Goal: Task Accomplishment & Management: Use online tool/utility

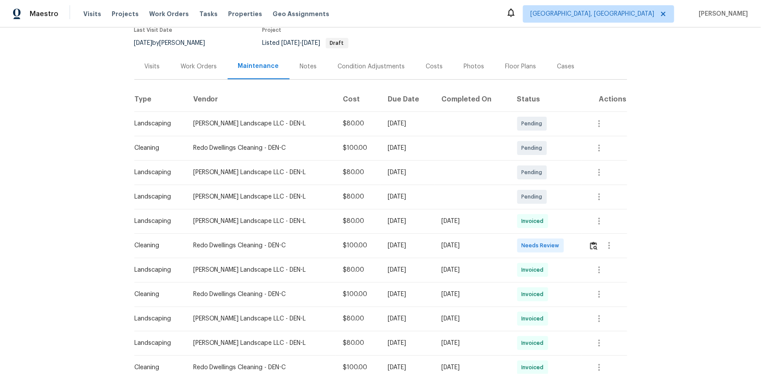
scroll to position [79, 0]
click at [592, 245] on img "button" at bounding box center [593, 246] width 7 height 8
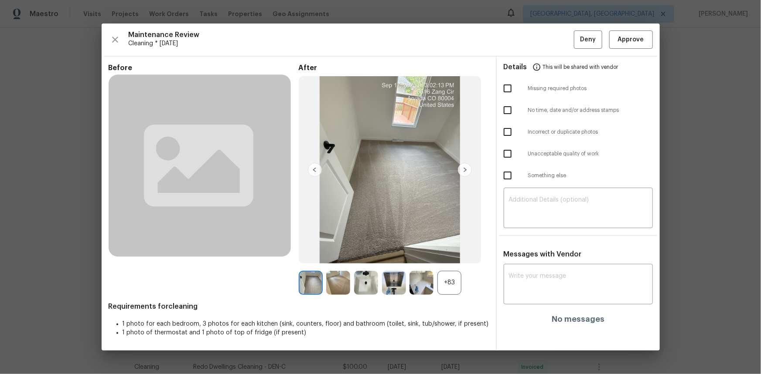
click at [455, 277] on div "+83" at bounding box center [449, 283] width 24 height 24
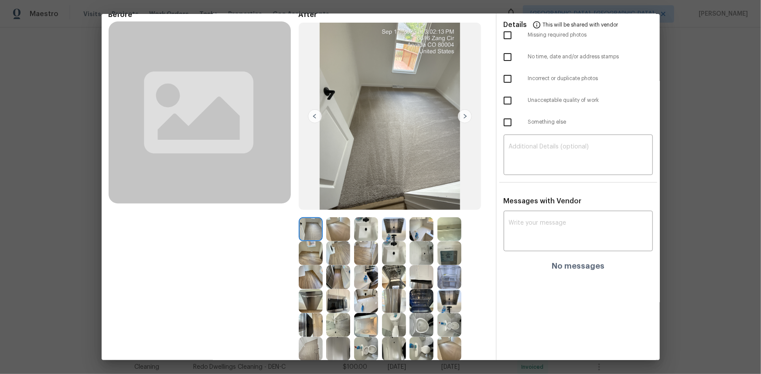
scroll to position [39, 0]
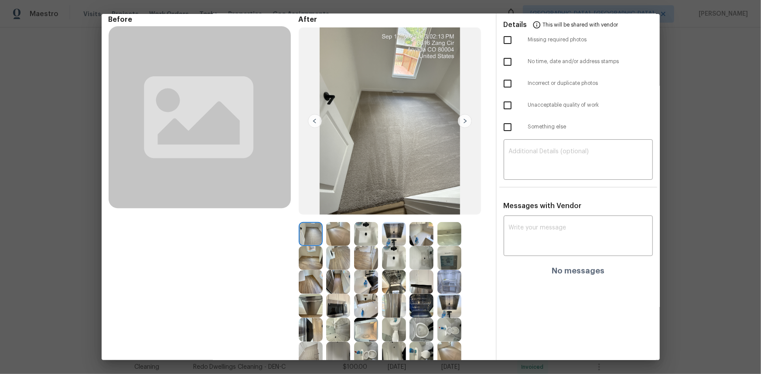
click at [445, 257] on img at bounding box center [449, 258] width 24 height 24
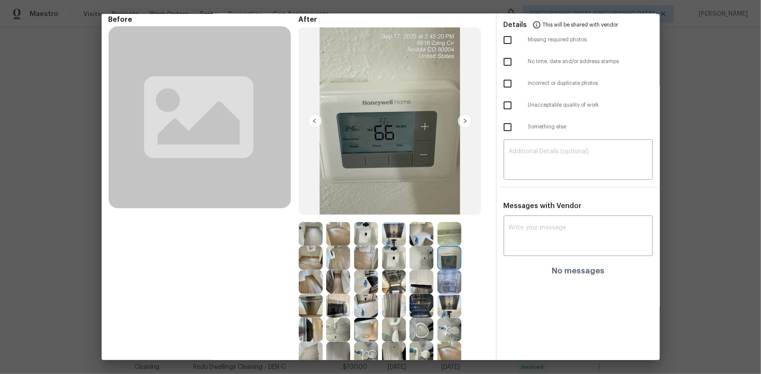
click at [445, 257] on img at bounding box center [449, 258] width 24 height 24
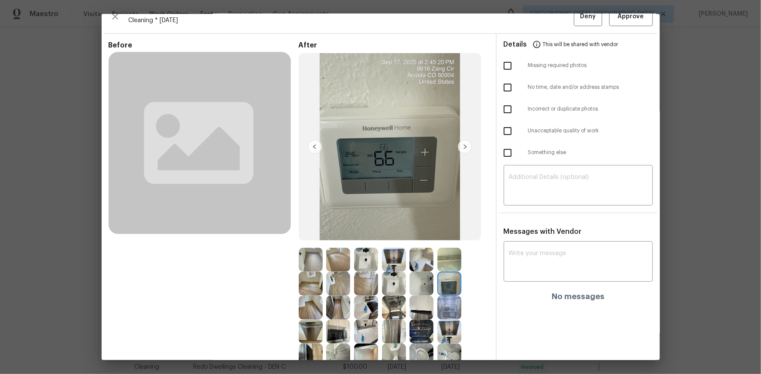
scroll to position [0, 0]
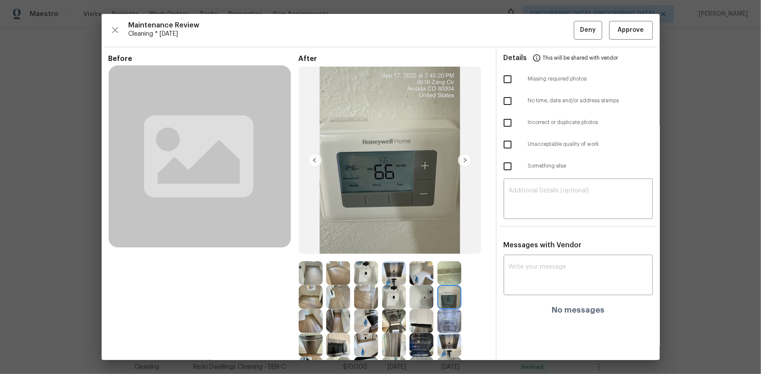
click at [443, 293] on img at bounding box center [449, 298] width 24 height 24
drag, startPoint x: 443, startPoint y: 293, endPoint x: 432, endPoint y: 289, distance: 11.9
click at [441, 292] on img at bounding box center [449, 298] width 24 height 24
click at [629, 30] on span "Approve" at bounding box center [631, 30] width 26 height 11
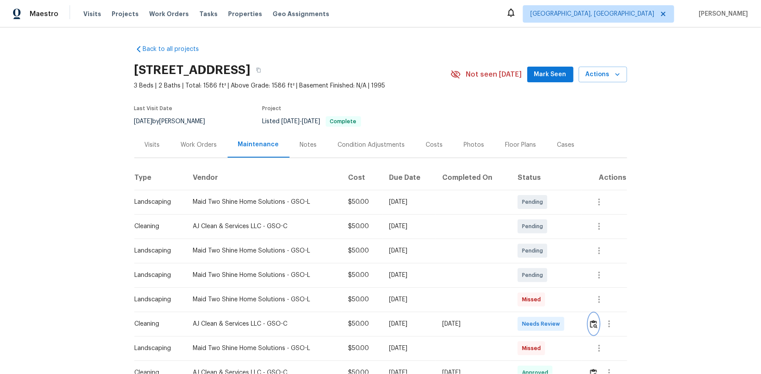
click at [541, 250] on img "button" at bounding box center [593, 324] width 7 height 8
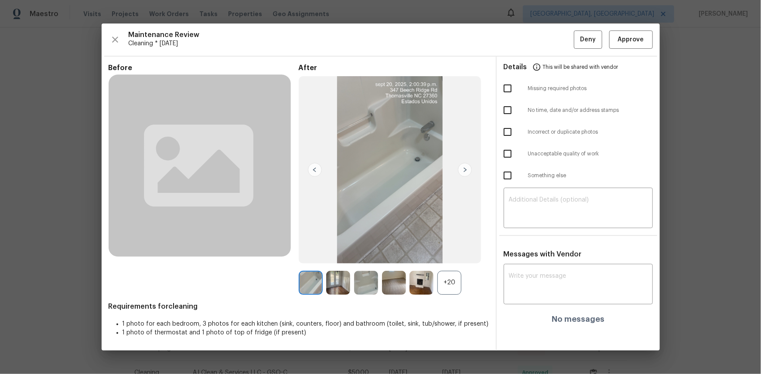
click at [442, 250] on div "+20" at bounding box center [449, 283] width 24 height 24
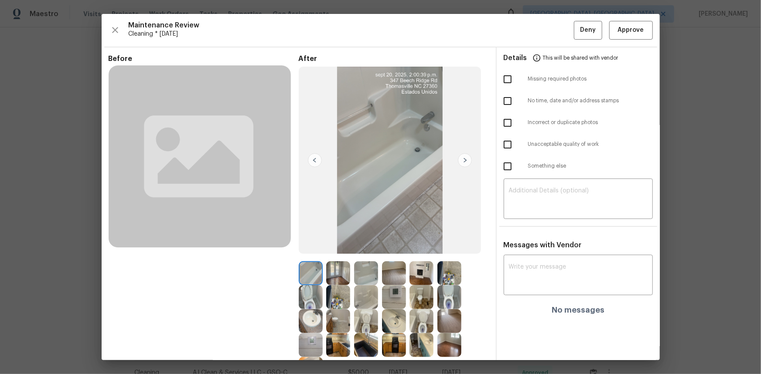
click at [396, 250] on img at bounding box center [394, 298] width 24 height 24
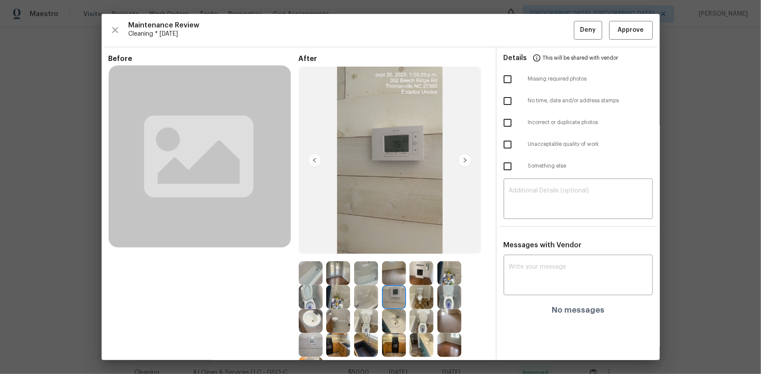
click at [396, 250] on img at bounding box center [394, 298] width 24 height 24
click at [541, 35] on span "Approve" at bounding box center [631, 30] width 26 height 11
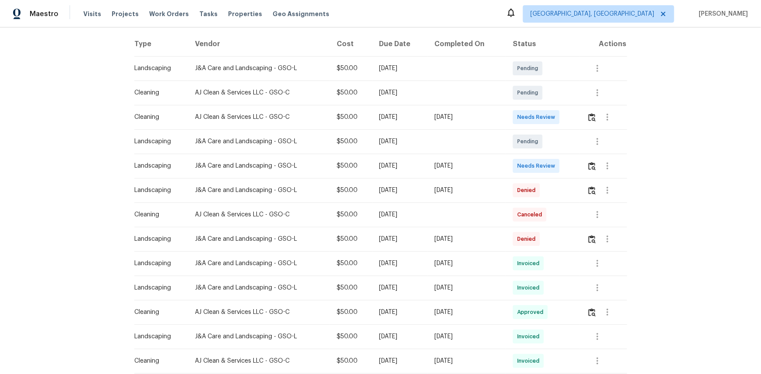
scroll to position [133, 0]
click at [541, 122] on button "button" at bounding box center [592, 117] width 10 height 21
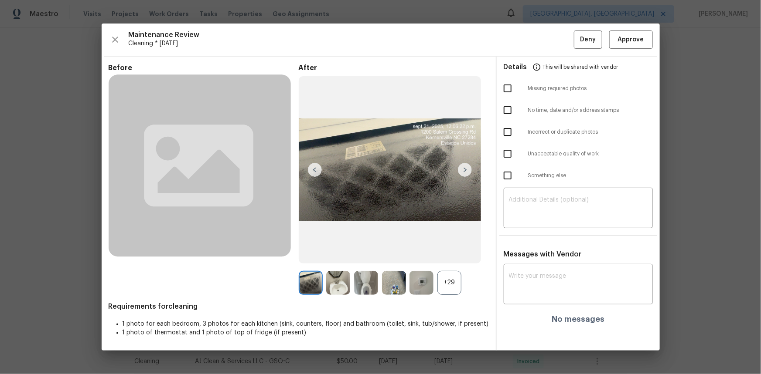
click at [446, 250] on div "+29" at bounding box center [449, 283] width 24 height 24
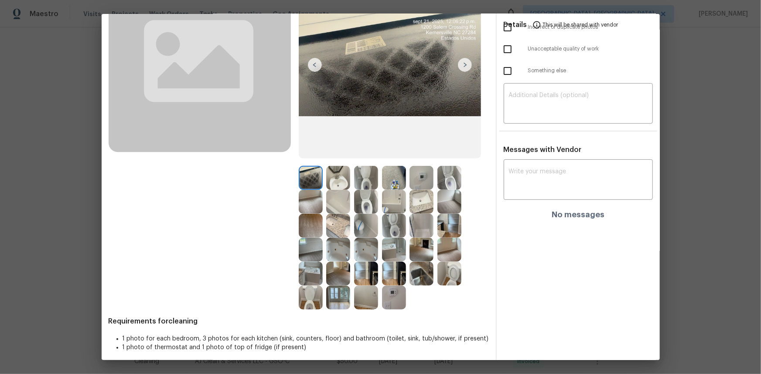
scroll to position [100, 0]
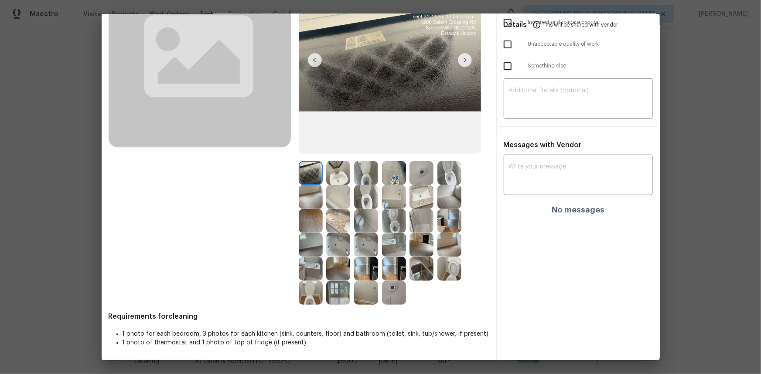
click at [425, 175] on img at bounding box center [421, 173] width 24 height 24
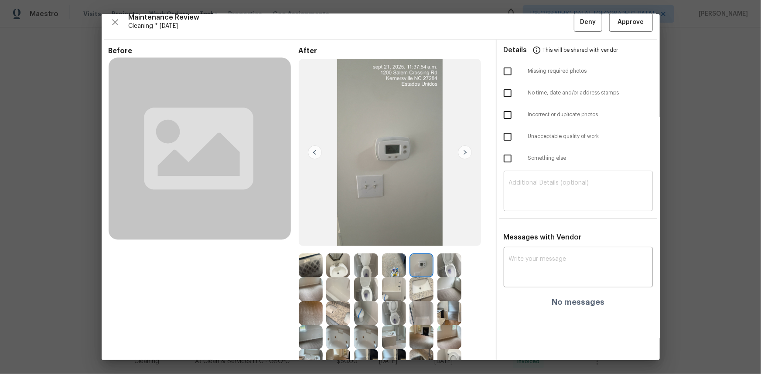
scroll to position [0, 0]
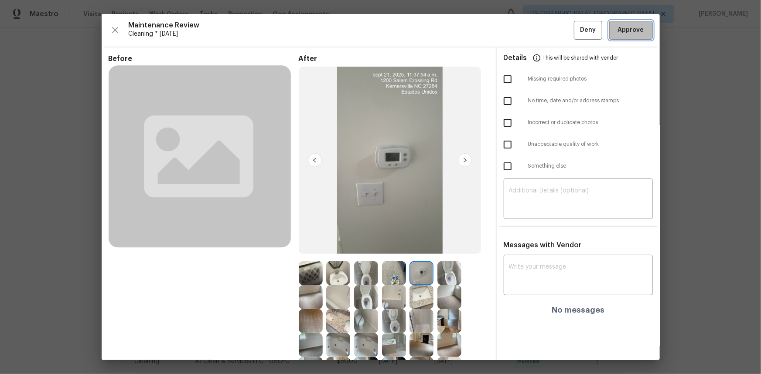
click at [541, 36] on button "Approve" at bounding box center [631, 30] width 44 height 19
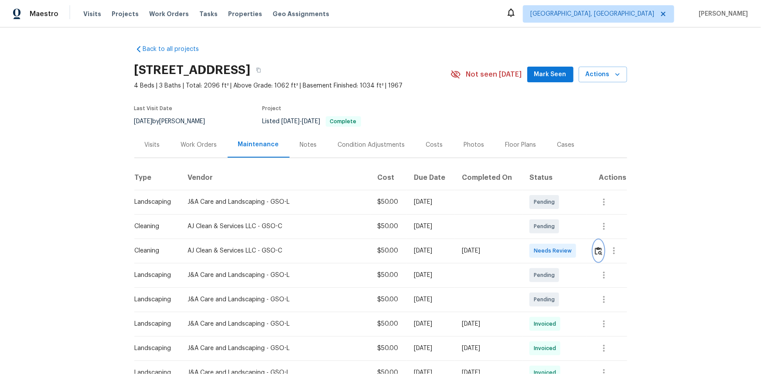
click at [541, 248] on img "button" at bounding box center [598, 251] width 7 height 8
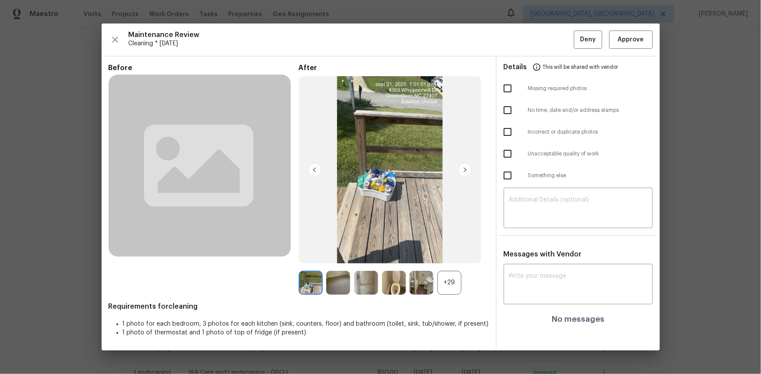
click at [449, 250] on div "+29" at bounding box center [449, 283] width 24 height 24
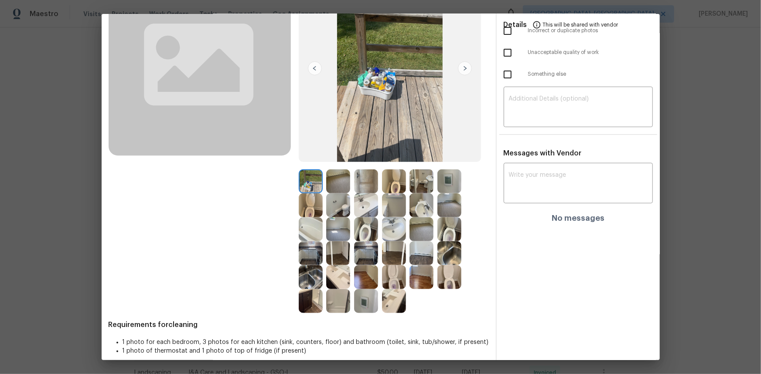
scroll to position [100, 0]
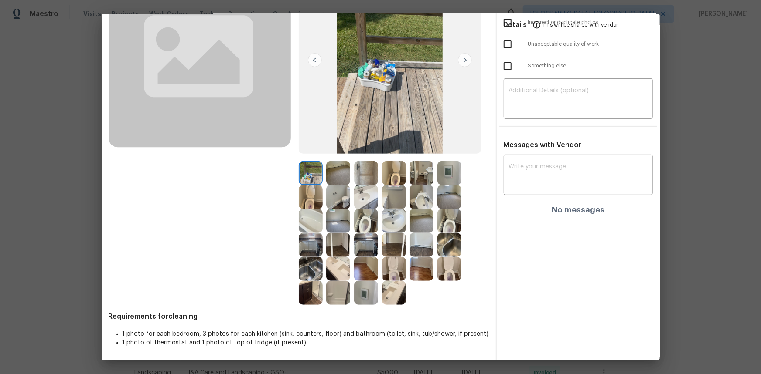
click at [446, 176] on img at bounding box center [449, 173] width 24 height 24
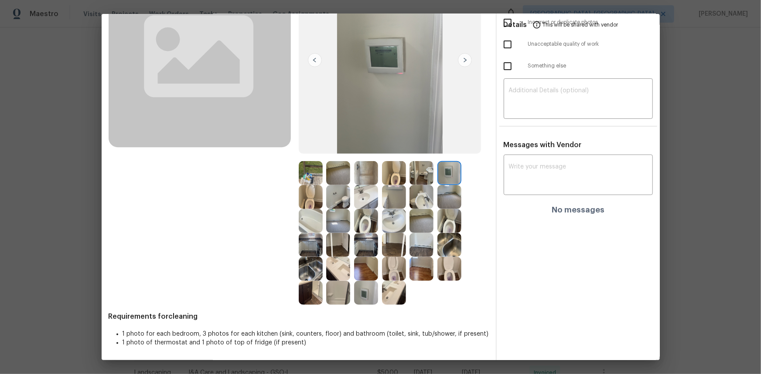
click at [446, 176] on img at bounding box center [449, 173] width 24 height 24
click at [363, 250] on img at bounding box center [366, 293] width 24 height 24
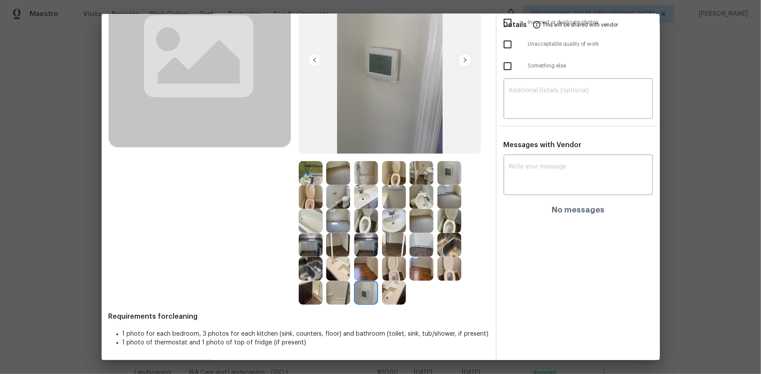
click at [363, 250] on img at bounding box center [366, 293] width 24 height 24
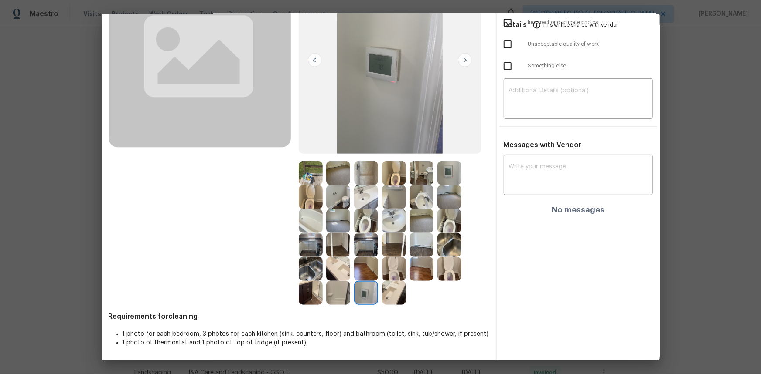
scroll to position [0, 0]
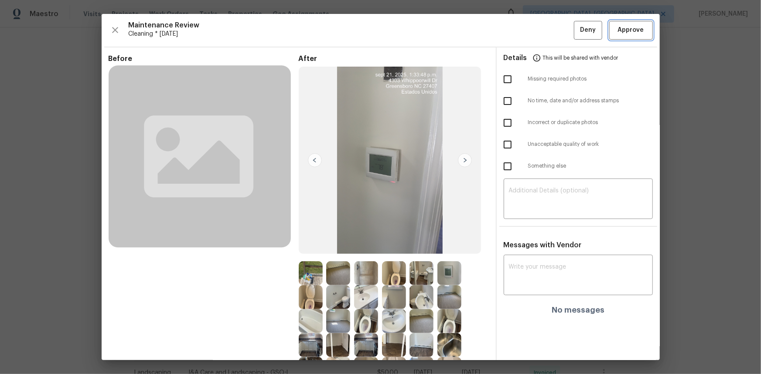
click at [541, 33] on span "Approve" at bounding box center [631, 30] width 26 height 11
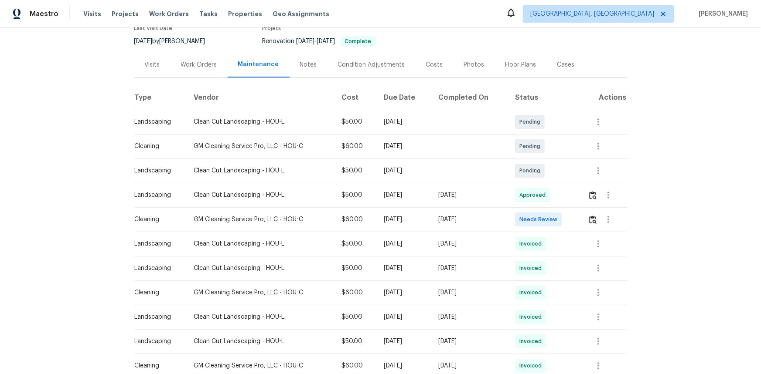
scroll to position [119, 0]
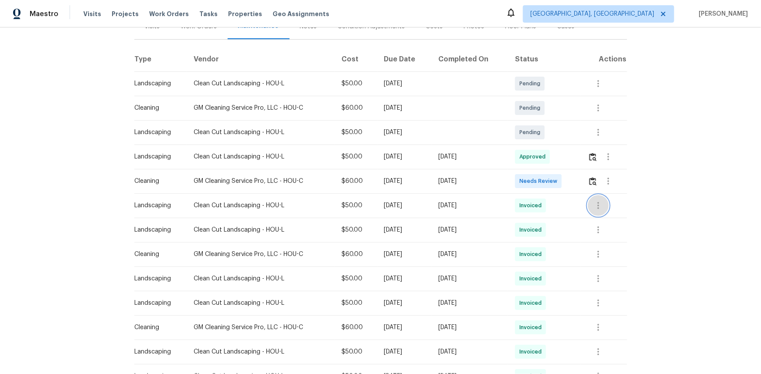
click at [541, 209] on icon "button" at bounding box center [598, 206] width 10 height 10
click at [541, 223] on li "View details" at bounding box center [617, 220] width 61 height 14
click at [541, 250] on div at bounding box center [380, 187] width 761 height 374
click at [541, 250] on icon "button" at bounding box center [598, 254] width 10 height 10
click at [541, 250] on li "View details" at bounding box center [617, 269] width 61 height 14
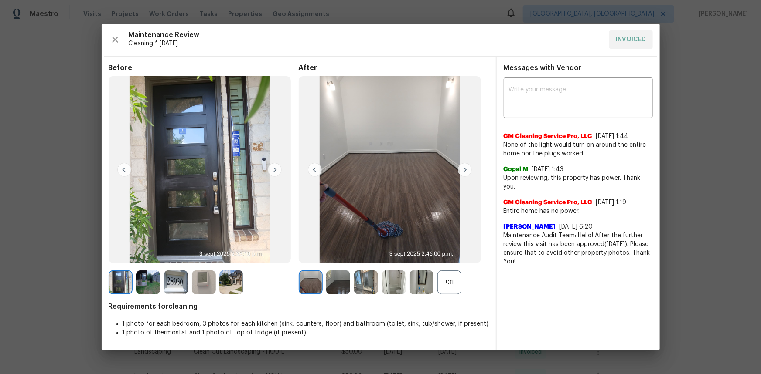
click at [449, 250] on div "+31" at bounding box center [449, 283] width 24 height 24
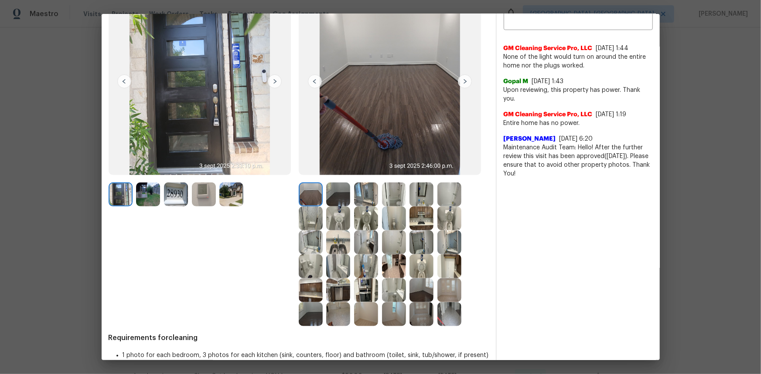
scroll to position [79, 0]
click at [419, 250] on img at bounding box center [421, 266] width 24 height 24
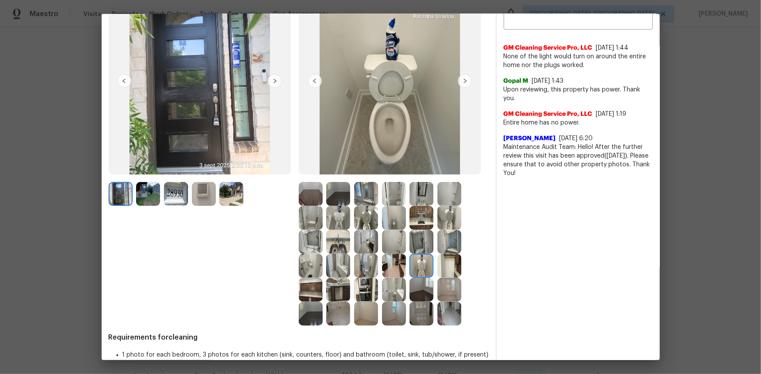
click at [419, 250] on img at bounding box center [421, 266] width 24 height 24
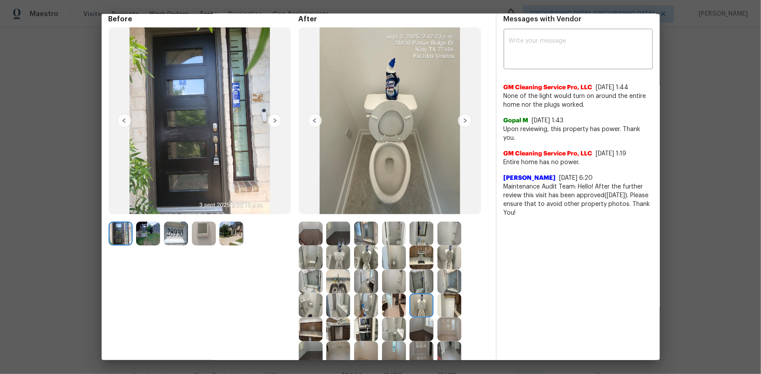
click at [440, 250] on img at bounding box center [449, 258] width 24 height 24
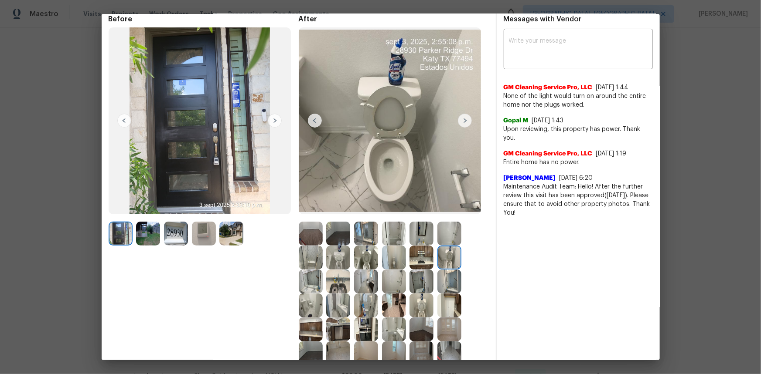
click at [440, 250] on img at bounding box center [449, 258] width 24 height 24
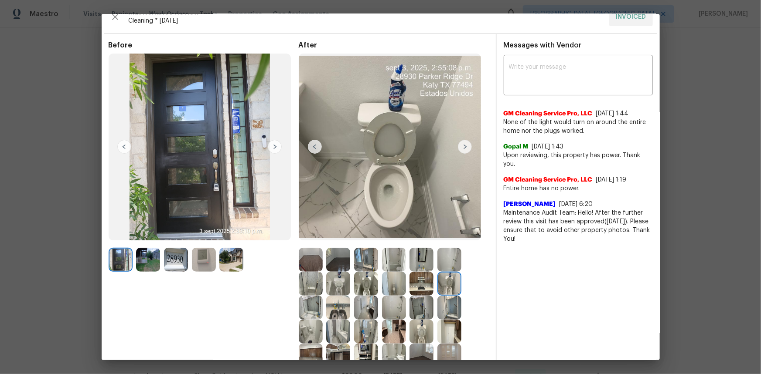
scroll to position [0, 0]
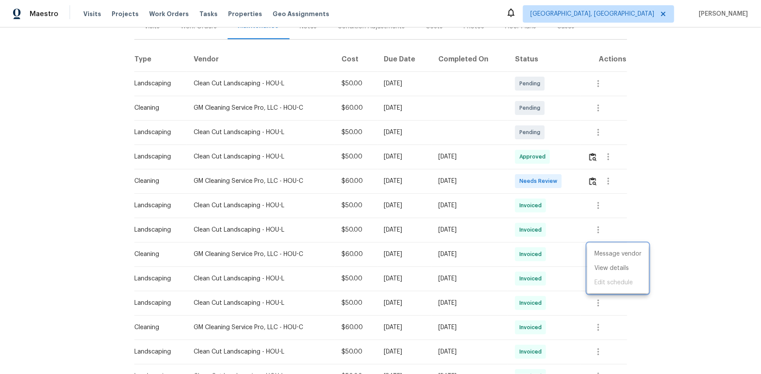
click at [541, 184] on div at bounding box center [380, 187] width 761 height 374
click at [541, 180] on img "button" at bounding box center [592, 181] width 7 height 8
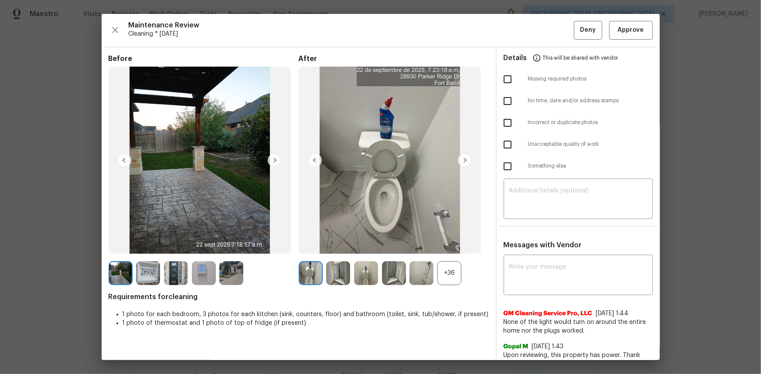
click at [447, 250] on div "+36" at bounding box center [449, 274] width 24 height 24
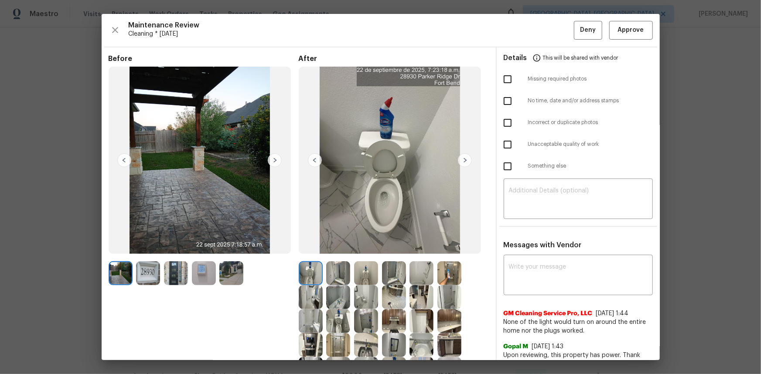
click at [201, 250] on img at bounding box center [204, 274] width 24 height 24
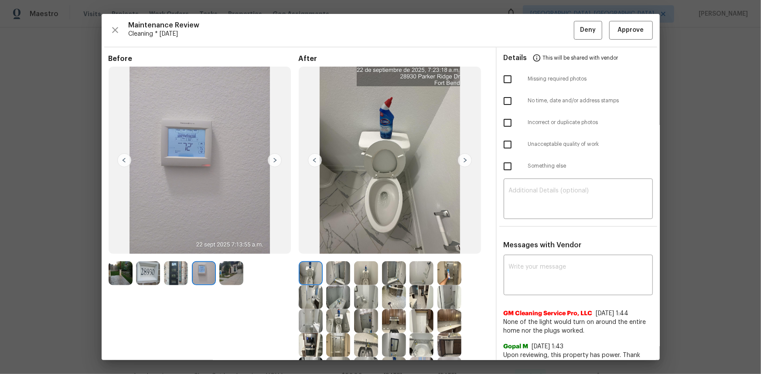
click at [201, 250] on img at bounding box center [204, 274] width 24 height 24
click at [541, 34] on span "Approve" at bounding box center [631, 30] width 26 height 11
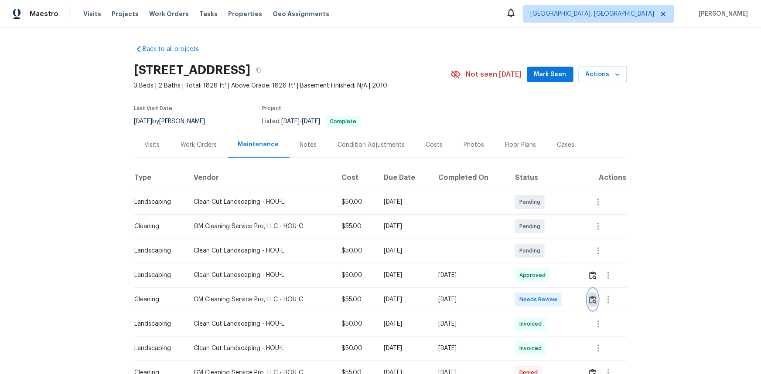
click at [592, 301] on img "button" at bounding box center [592, 300] width 7 height 8
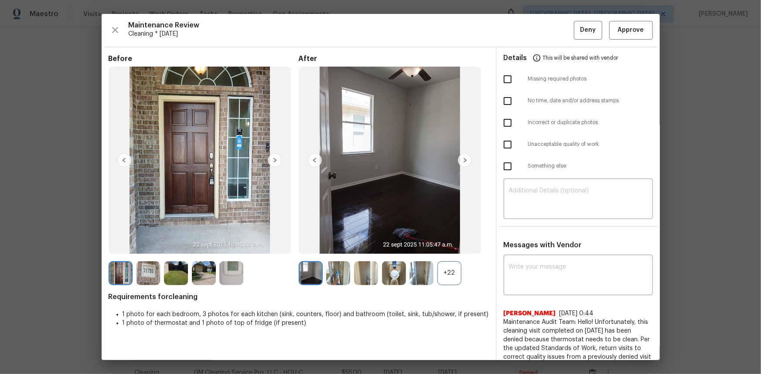
click at [443, 272] on div "+22" at bounding box center [449, 274] width 24 height 24
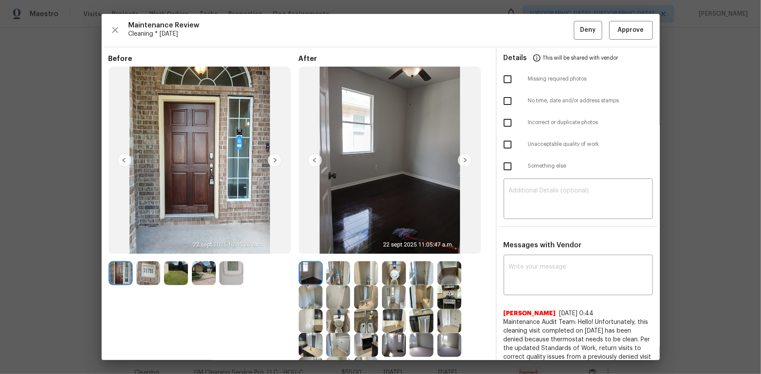
click at [233, 276] on img at bounding box center [231, 274] width 24 height 24
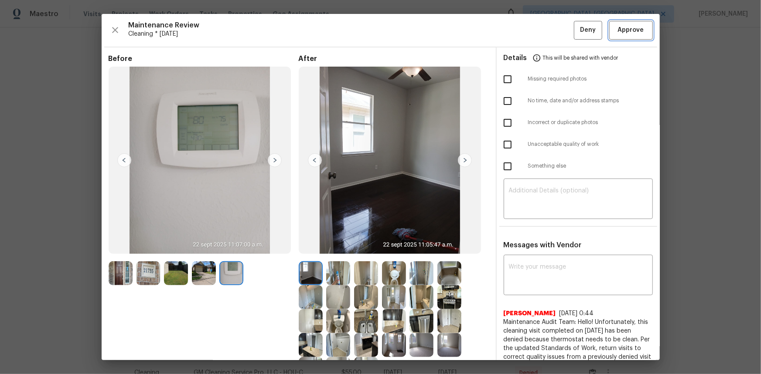
click at [636, 35] on span "Approve" at bounding box center [631, 30] width 26 height 11
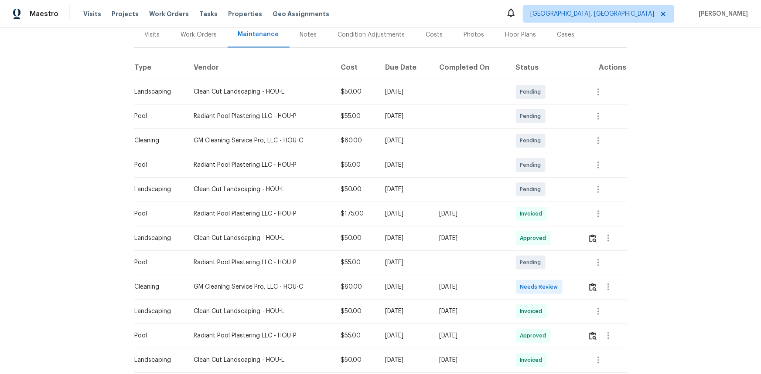
scroll to position [104, 0]
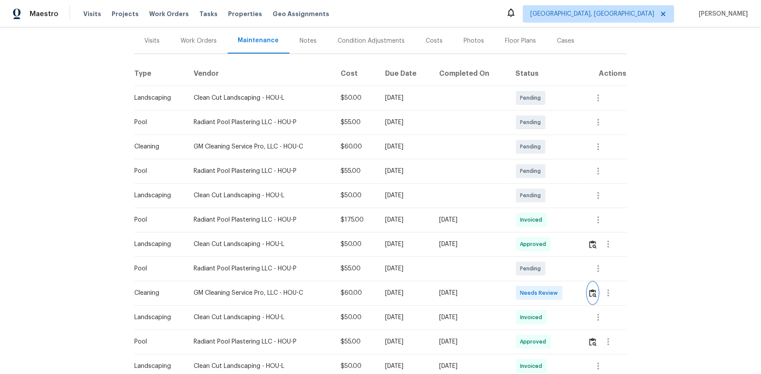
click at [541, 250] on img "button" at bounding box center [592, 293] width 7 height 8
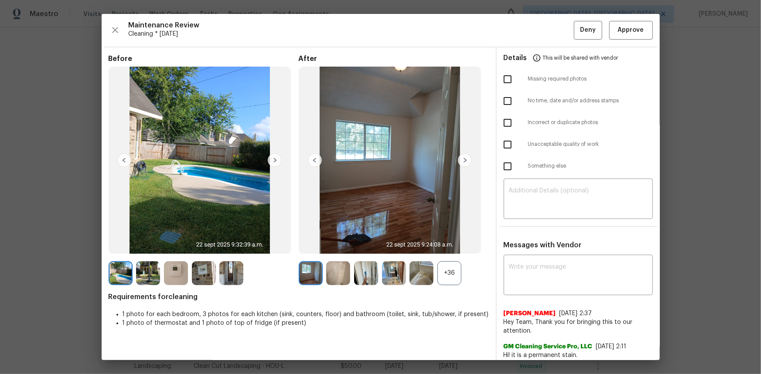
click at [448, 250] on div "+36" at bounding box center [449, 274] width 24 height 24
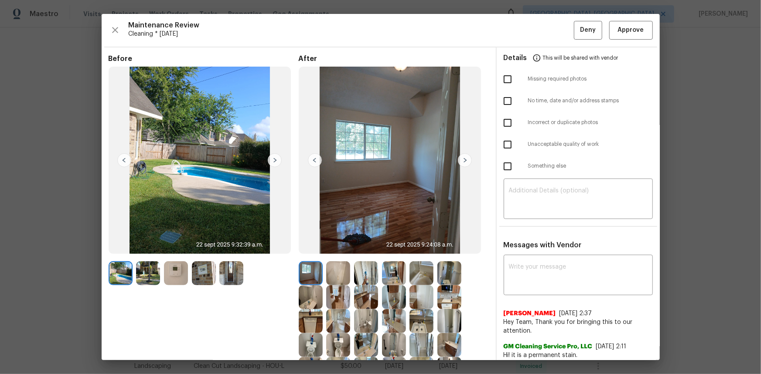
click at [171, 250] on img at bounding box center [176, 274] width 24 height 24
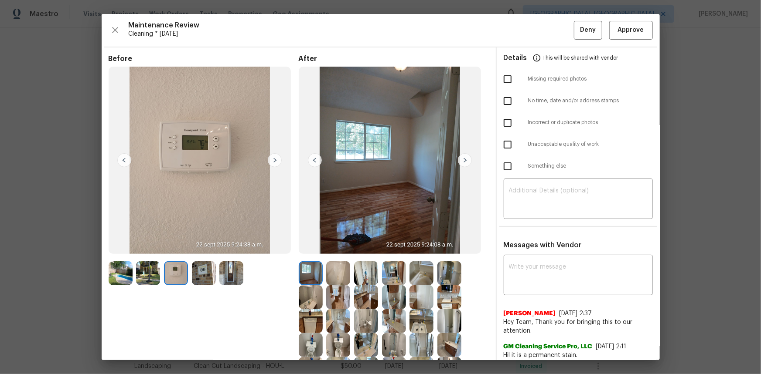
click at [171, 250] on img at bounding box center [176, 274] width 24 height 24
click at [541, 36] on button "Approve" at bounding box center [631, 30] width 44 height 19
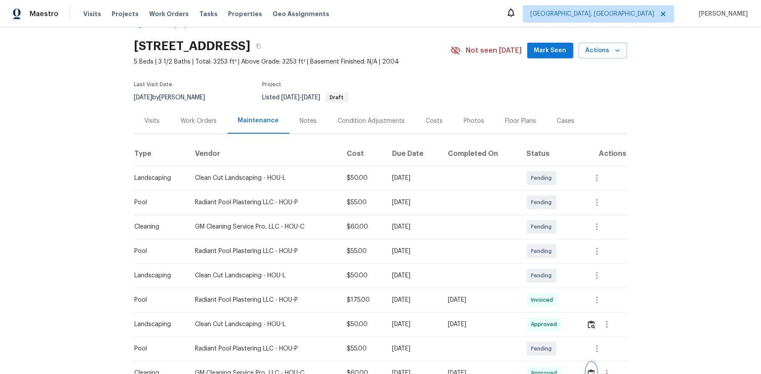
scroll to position [0, 0]
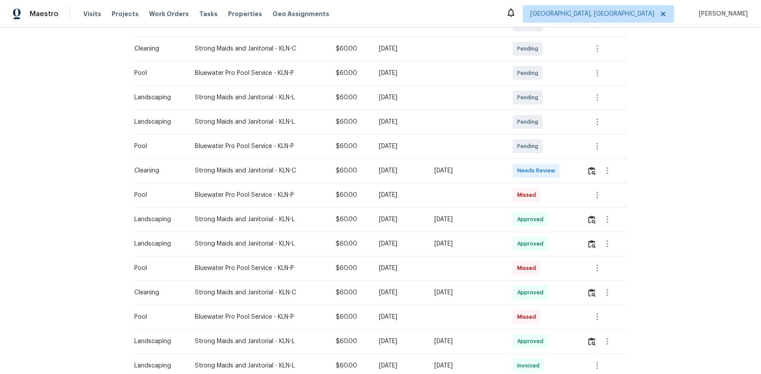
scroll to position [144, 0]
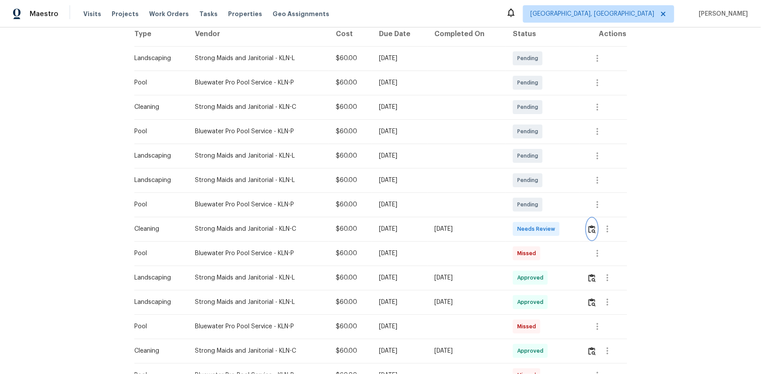
click at [541, 233] on img "button" at bounding box center [591, 229] width 7 height 8
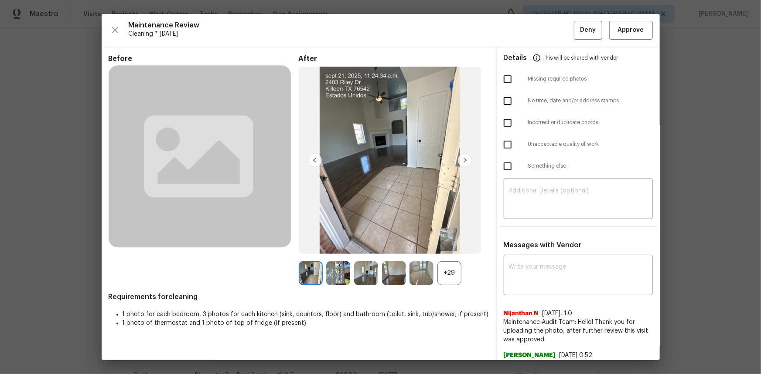
click at [450, 250] on div "+29" at bounding box center [449, 274] width 24 height 24
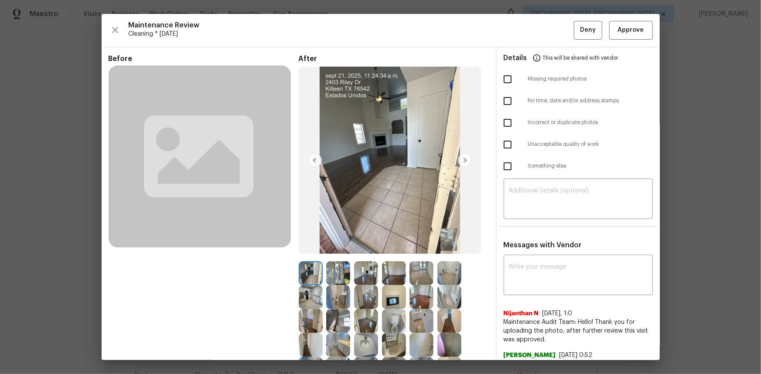
click at [393, 250] on img at bounding box center [394, 298] width 24 height 24
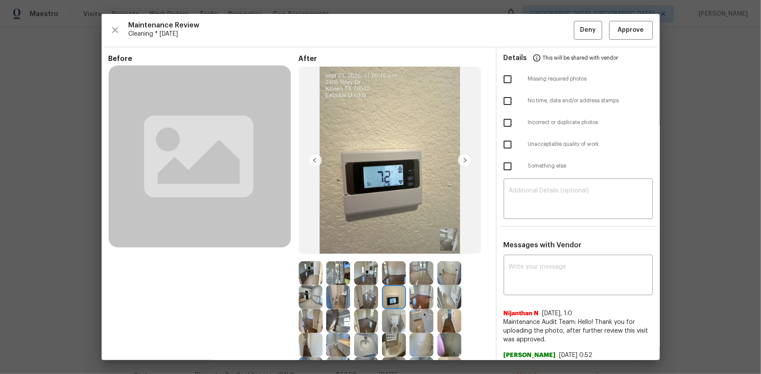
click at [393, 250] on img at bounding box center [394, 298] width 24 height 24
click at [541, 28] on span "Approve" at bounding box center [631, 30] width 26 height 11
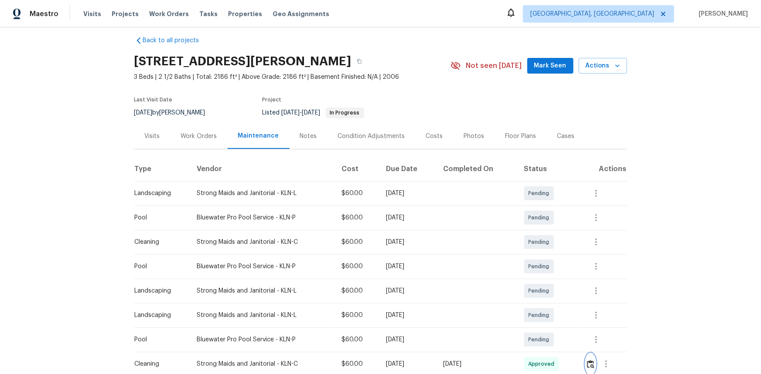
scroll to position [0, 0]
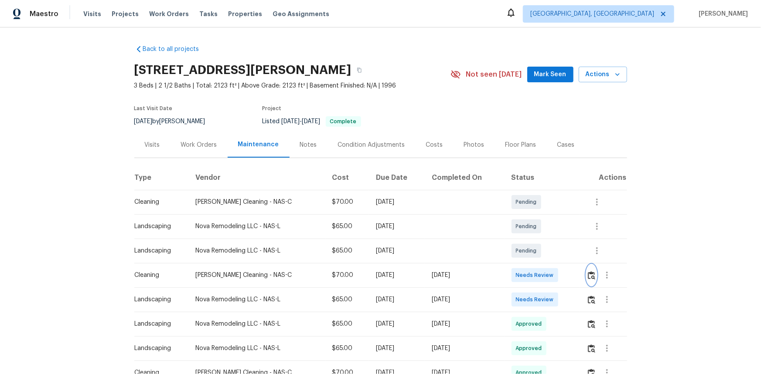
click at [541, 250] on img "button" at bounding box center [591, 276] width 7 height 8
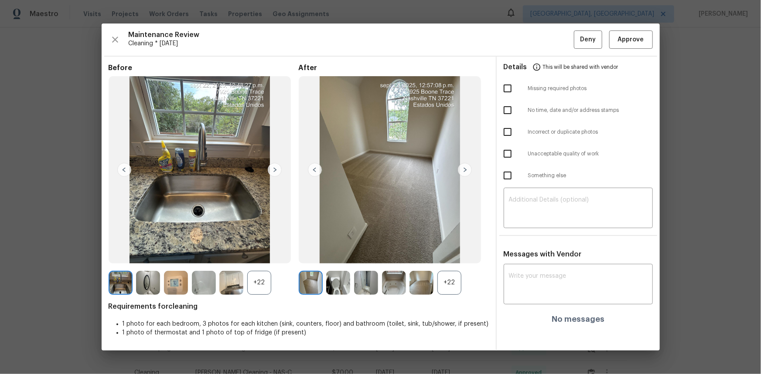
click at [452, 250] on div "+22" at bounding box center [449, 283] width 24 height 24
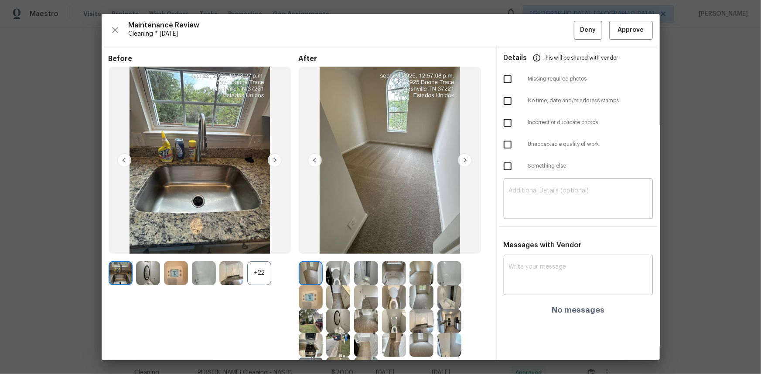
click at [315, 250] on img at bounding box center [311, 298] width 24 height 24
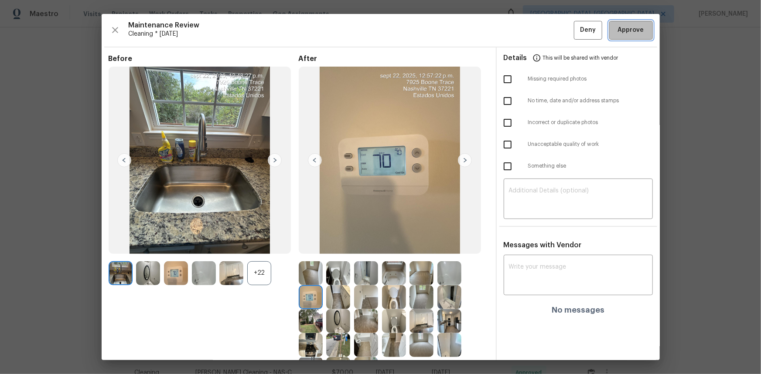
click at [541, 29] on span "Approve" at bounding box center [631, 30] width 26 height 11
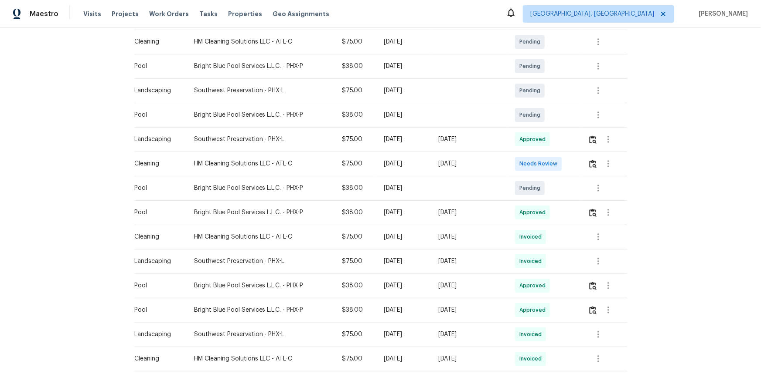
scroll to position [144, 0]
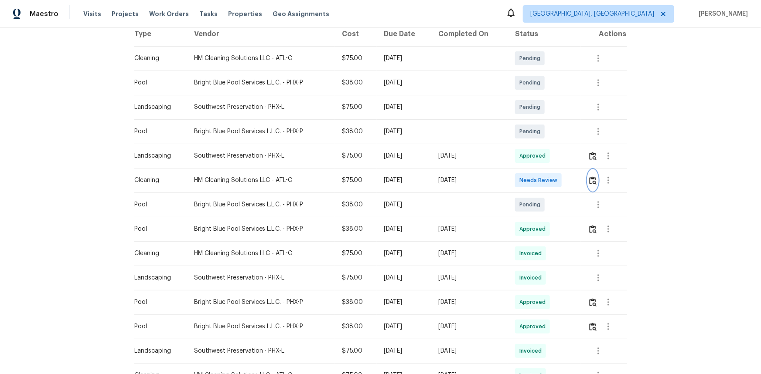
click at [541, 184] on img "button" at bounding box center [592, 181] width 7 height 8
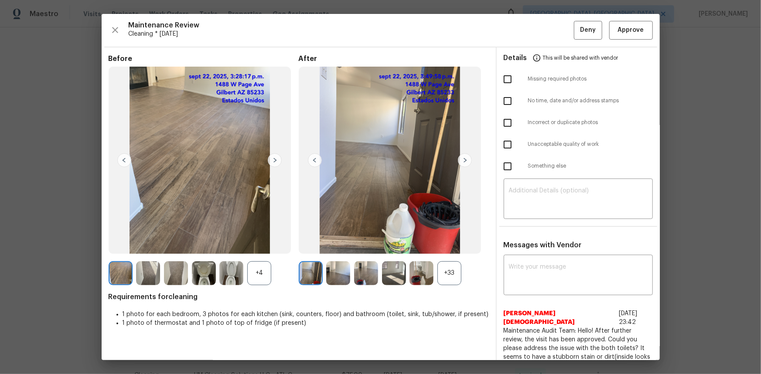
click at [266, 250] on div "+4" at bounding box center [259, 274] width 24 height 24
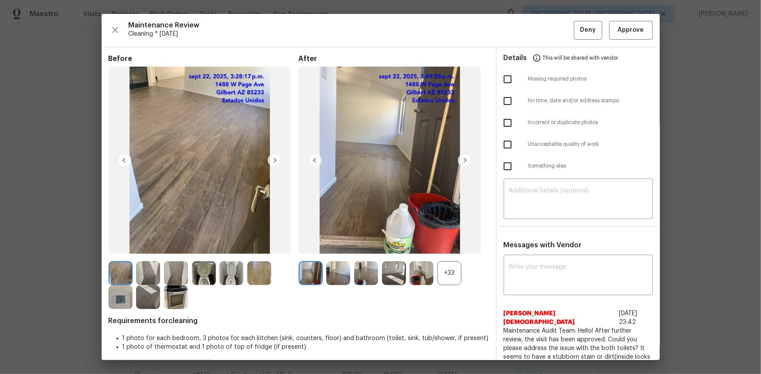
click at [118, 250] on img at bounding box center [121, 298] width 24 height 24
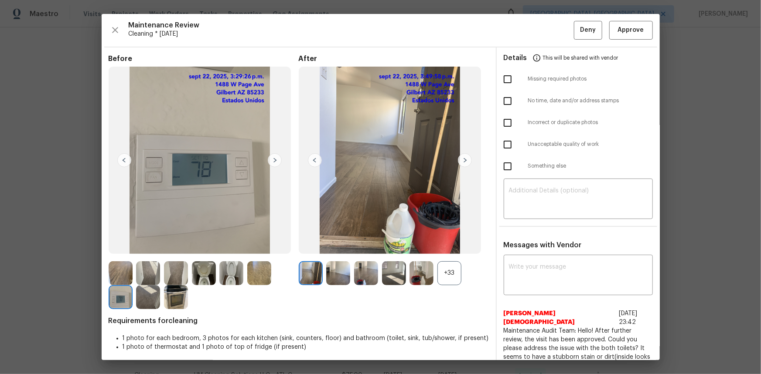
click at [118, 250] on img at bounding box center [121, 298] width 24 height 24
click at [541, 32] on span "Approve" at bounding box center [631, 30] width 26 height 11
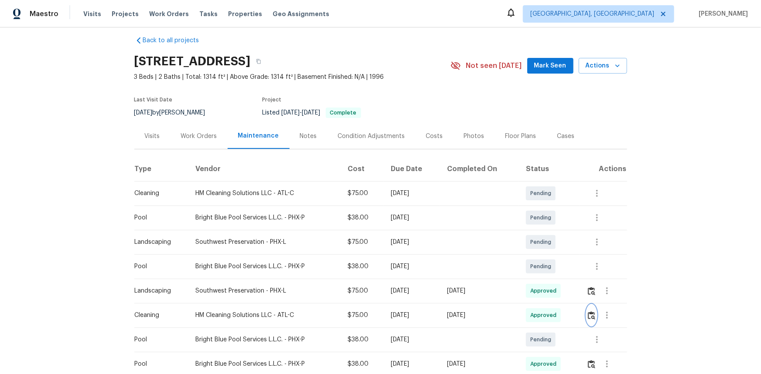
scroll to position [0, 0]
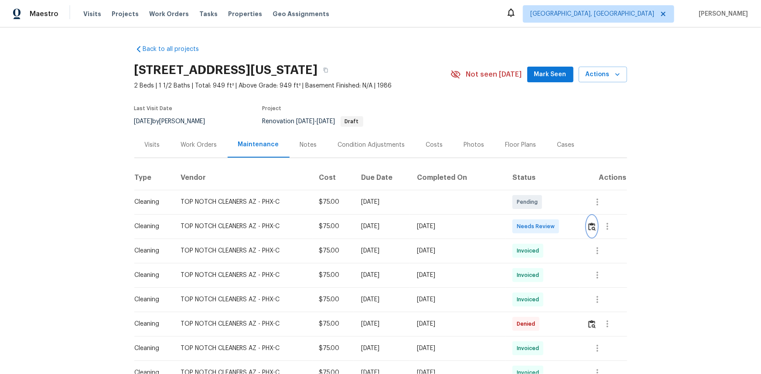
click at [541, 230] on img "button" at bounding box center [591, 227] width 7 height 8
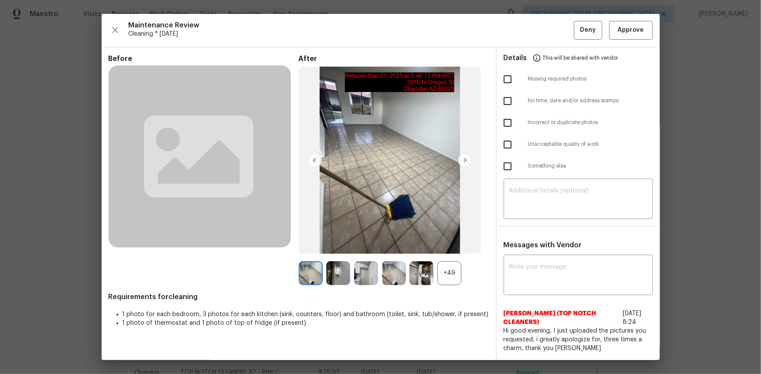
click at [454, 250] on div "+49" at bounding box center [449, 274] width 24 height 24
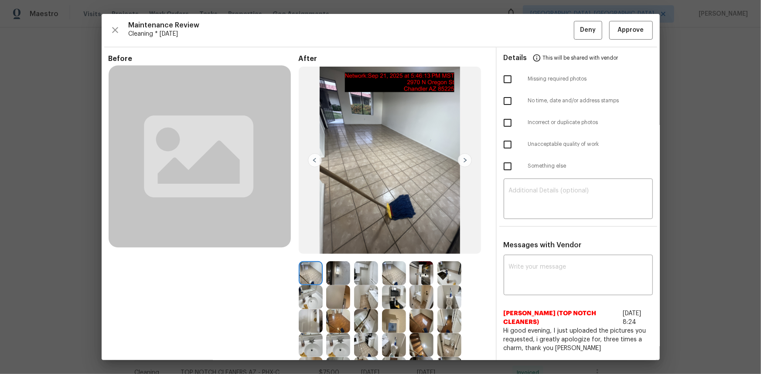
click at [387, 250] on img at bounding box center [394, 322] width 24 height 24
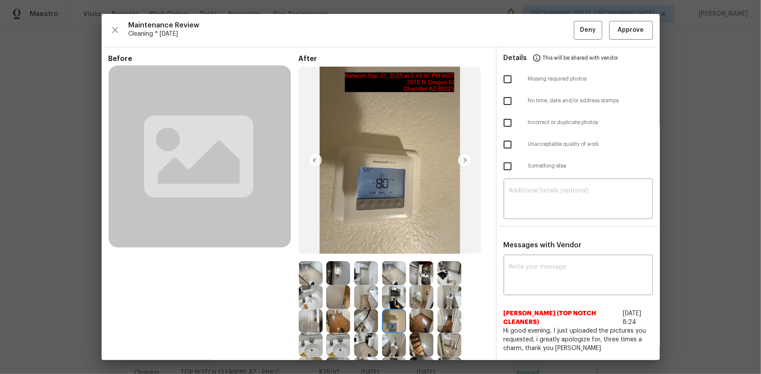
click at [387, 250] on img at bounding box center [394, 322] width 24 height 24
click at [541, 29] on span "Approve" at bounding box center [631, 30] width 26 height 11
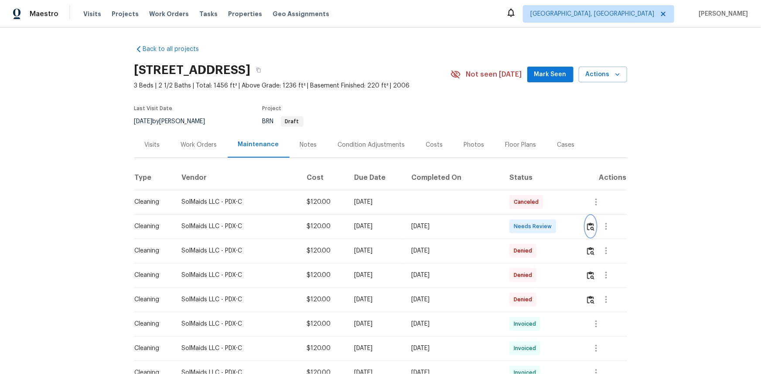
click at [541, 237] on button "button" at bounding box center [590, 226] width 10 height 21
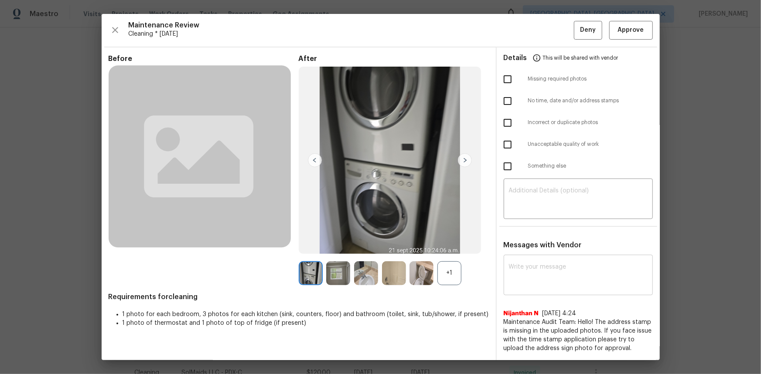
click at [515, 250] on textarea at bounding box center [578, 276] width 139 height 24
click at [449, 250] on div "+1" at bounding box center [449, 274] width 24 height 24
click at [514, 250] on textarea at bounding box center [578, 276] width 139 height 24
paste textarea "Maintenance Audit Team: Hello! Unfortunately, this cleaning visit completed on …"
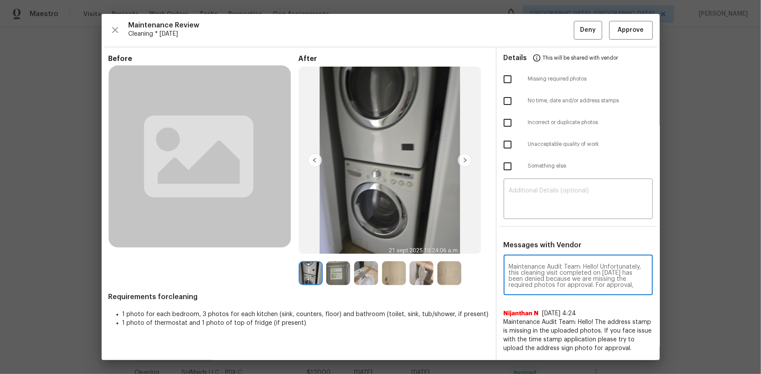
scroll to position [134, 0]
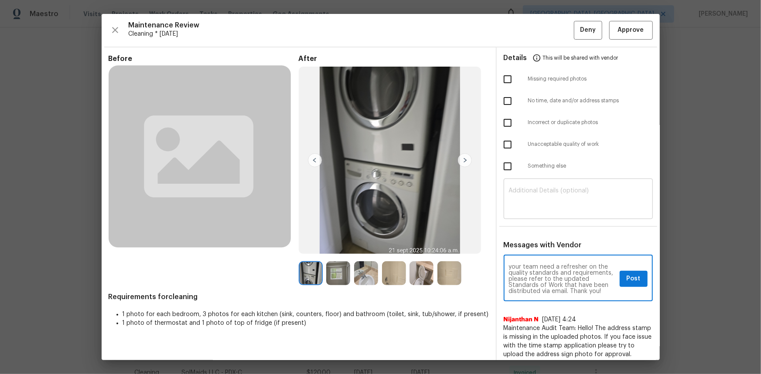
type textarea "Maintenance Audit Team: Hello! Unfortunately, this cleaning visit completed on …"
click at [512, 197] on textarea at bounding box center [578, 200] width 139 height 24
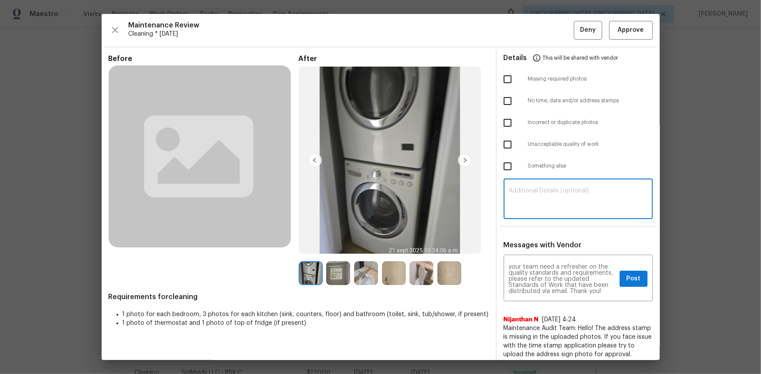
paste textarea "Maintenance Audit Team: Hello! Unfortunately, this cleaning visit completed on …"
type textarea "Maintenance Audit Team: Hello! Unfortunately, this cleaning visit completed on …"
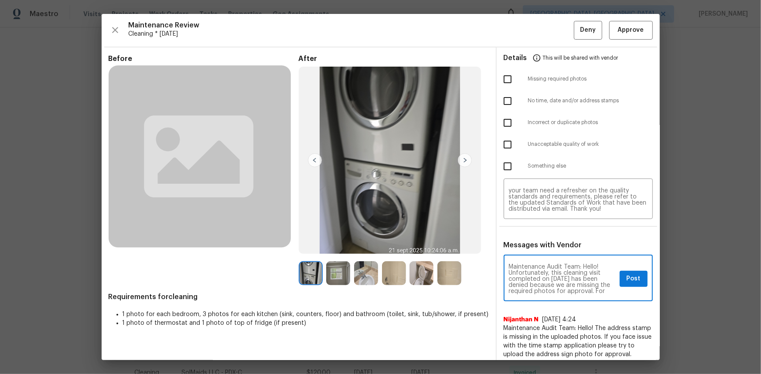
scroll to position [16, 0]
click at [541, 250] on span "Post" at bounding box center [633, 279] width 14 height 11
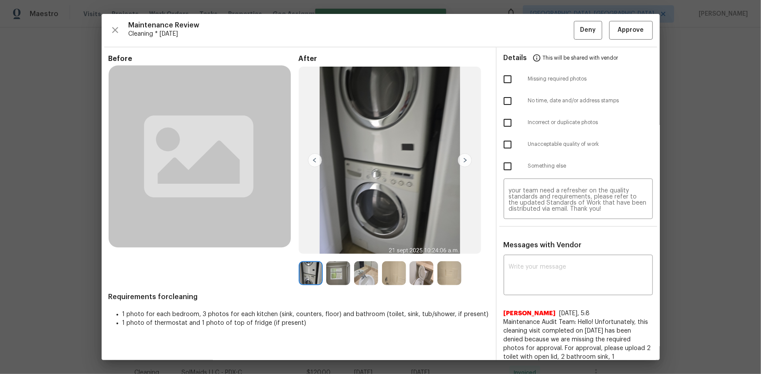
scroll to position [0, 0]
click at [501, 80] on input "checkbox" at bounding box center [507, 79] width 18 height 18
checkbox input "true"
click at [541, 31] on span "Deny" at bounding box center [588, 30] width 16 height 11
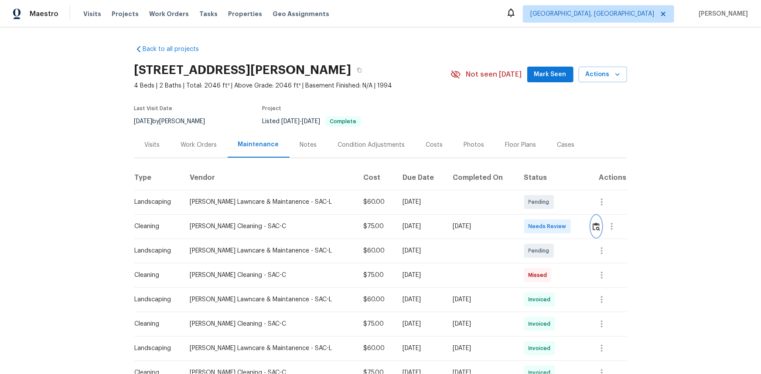
click at [541, 224] on img "button" at bounding box center [595, 227] width 7 height 8
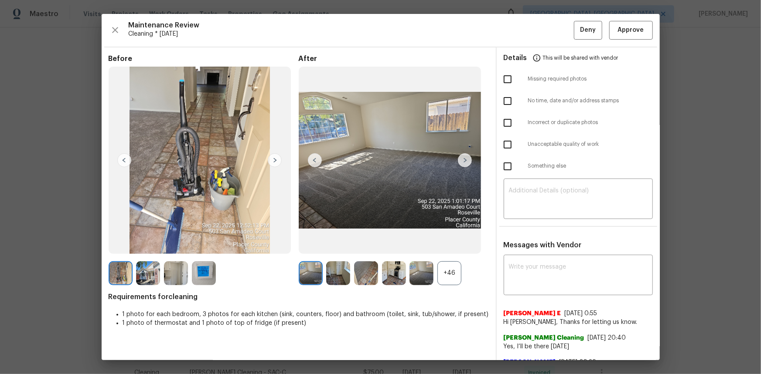
click at [446, 250] on div "+46" at bounding box center [449, 274] width 24 height 24
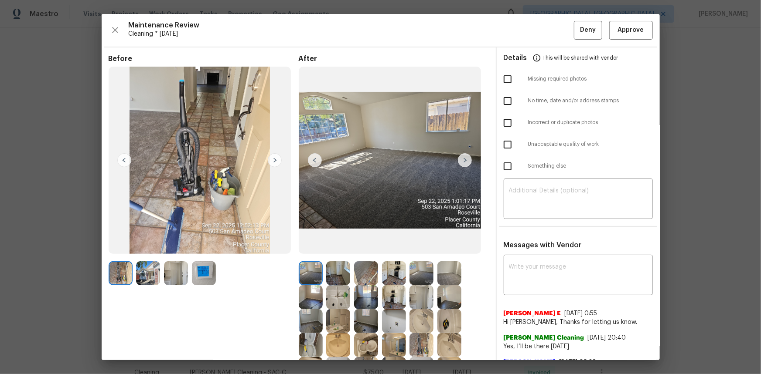
click at [200, 250] on img at bounding box center [204, 274] width 24 height 24
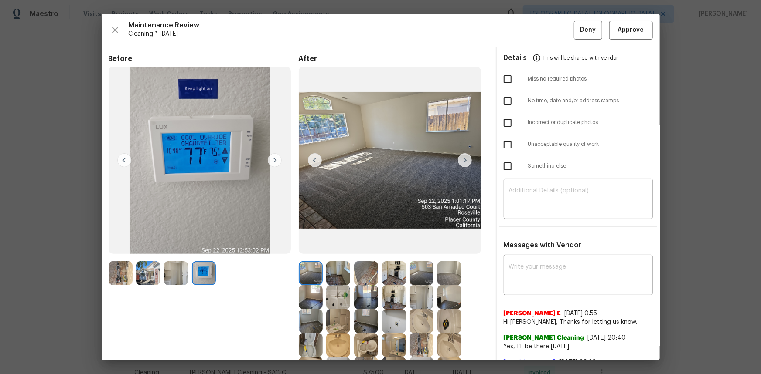
click at [200, 250] on img at bounding box center [204, 274] width 24 height 24
click at [541, 28] on span "Approve" at bounding box center [631, 30] width 26 height 11
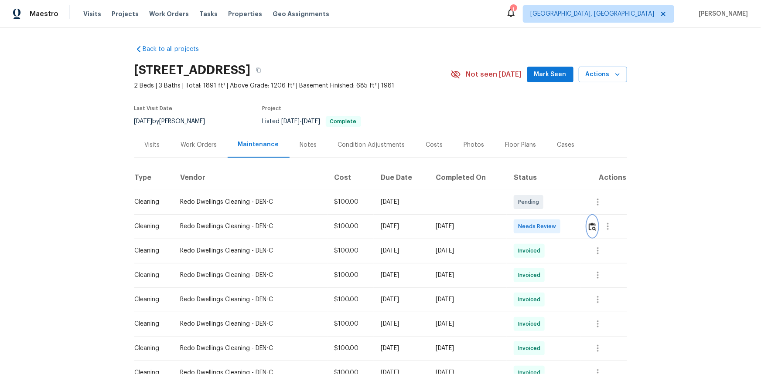
click at [541, 231] on button "button" at bounding box center [592, 226] width 10 height 21
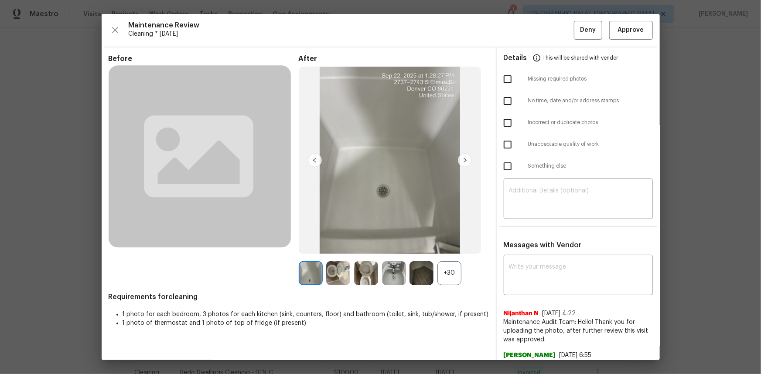
click at [446, 250] on div "+30" at bounding box center [449, 274] width 24 height 24
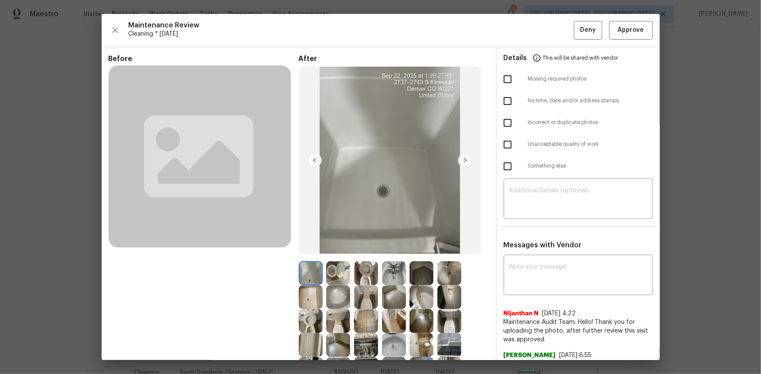
scroll to position [79, 0]
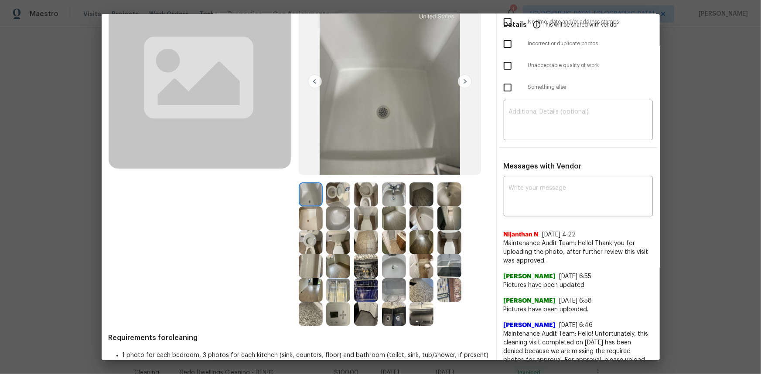
click at [331, 250] on img at bounding box center [338, 315] width 24 height 24
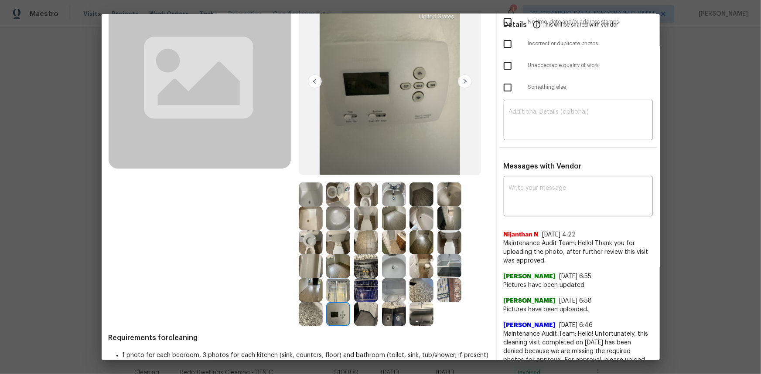
click at [331, 250] on img at bounding box center [338, 315] width 24 height 24
click at [340, 250] on img at bounding box center [338, 315] width 24 height 24
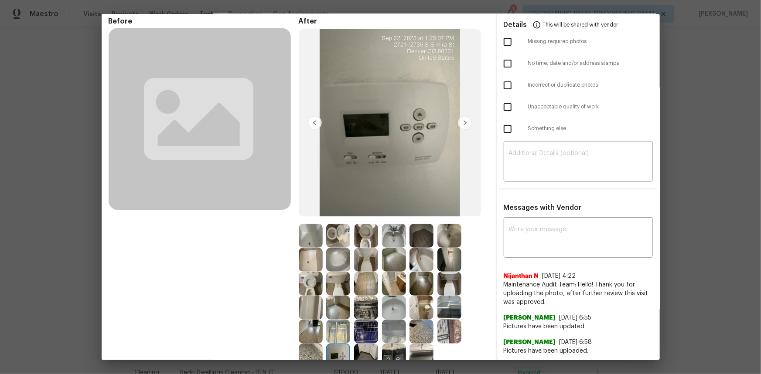
scroll to position [0, 0]
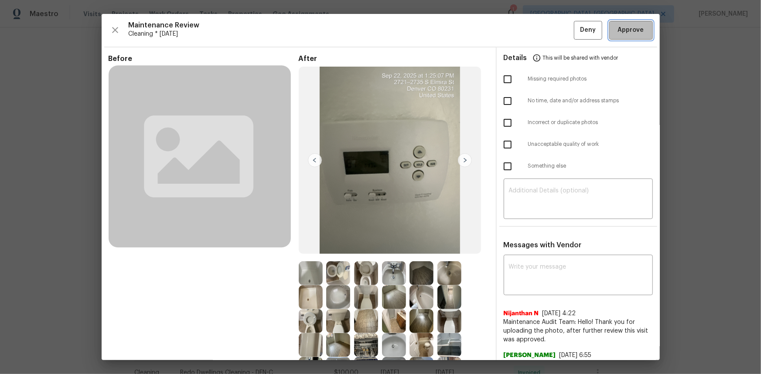
click at [541, 30] on span "Approve" at bounding box center [631, 30] width 26 height 11
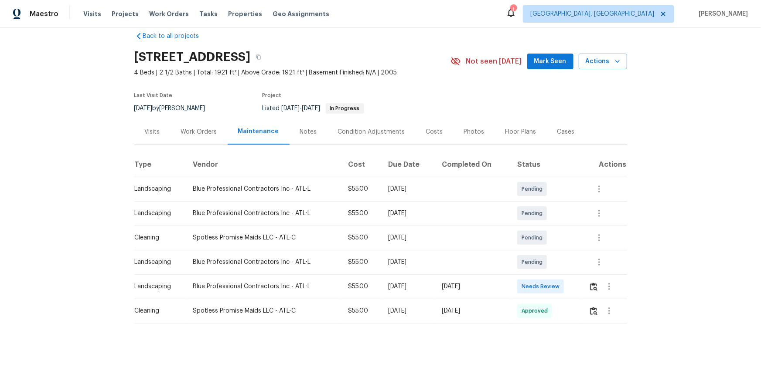
scroll to position [20, 0]
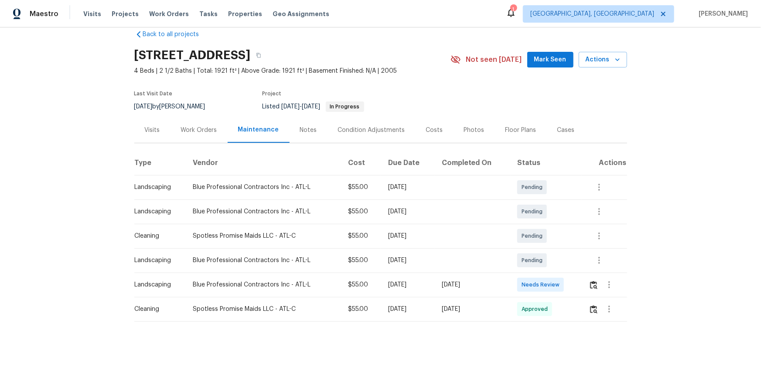
click at [541, 250] on td at bounding box center [604, 285] width 45 height 24
click at [541, 250] on img "button" at bounding box center [593, 285] width 7 height 8
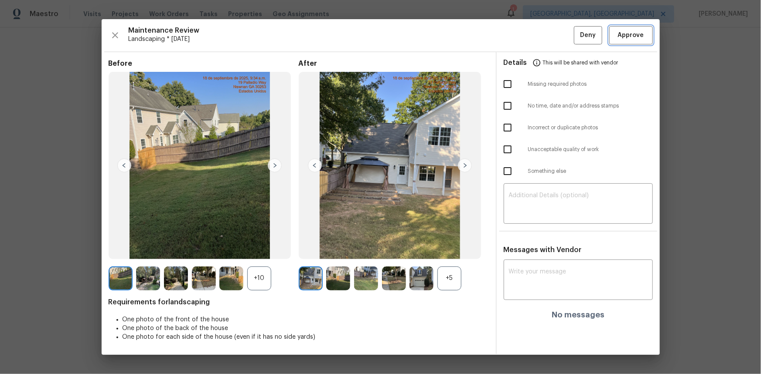
click at [541, 39] on span "Approve" at bounding box center [631, 35] width 26 height 11
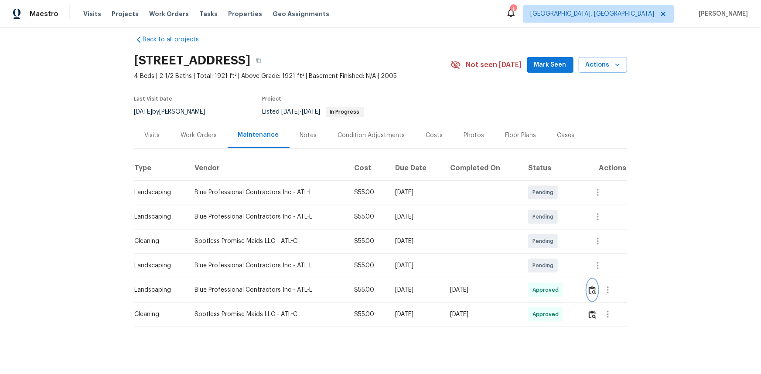
scroll to position [0, 0]
